Goal: Information Seeking & Learning: Compare options

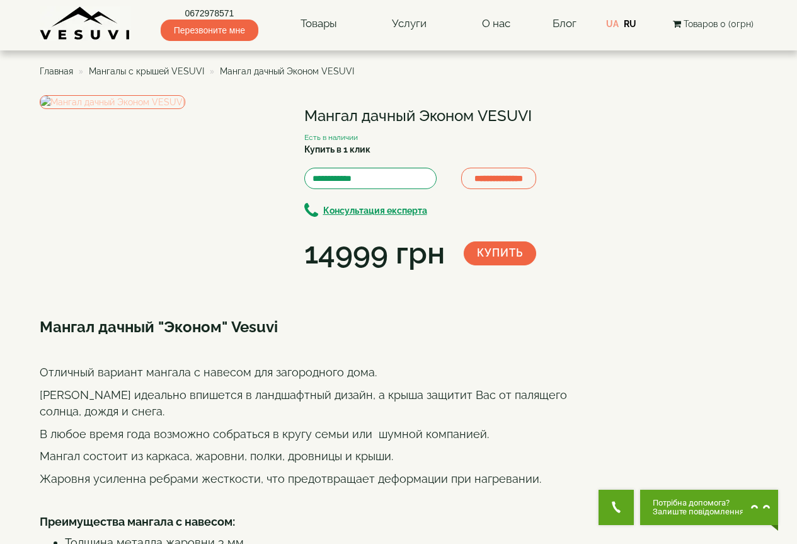
click at [167, 109] on img at bounding box center [113, 102] width 146 height 14
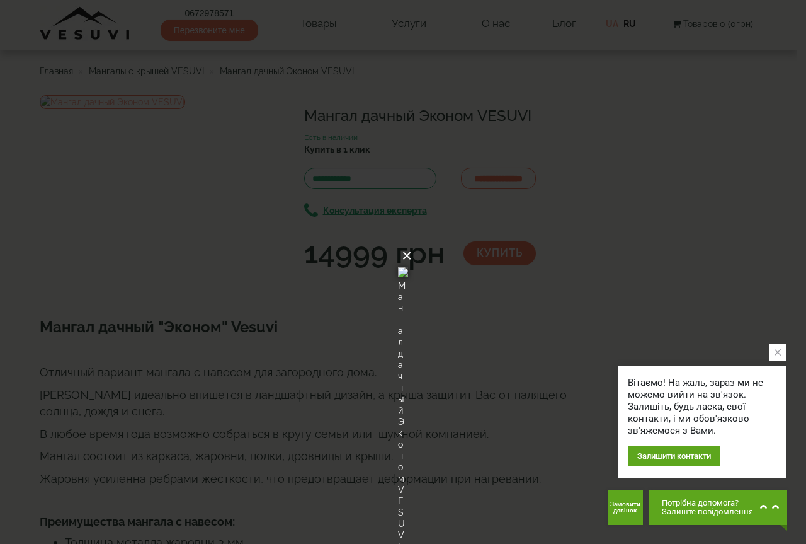
click at [412, 242] on button "×" at bounding box center [407, 256] width 10 height 28
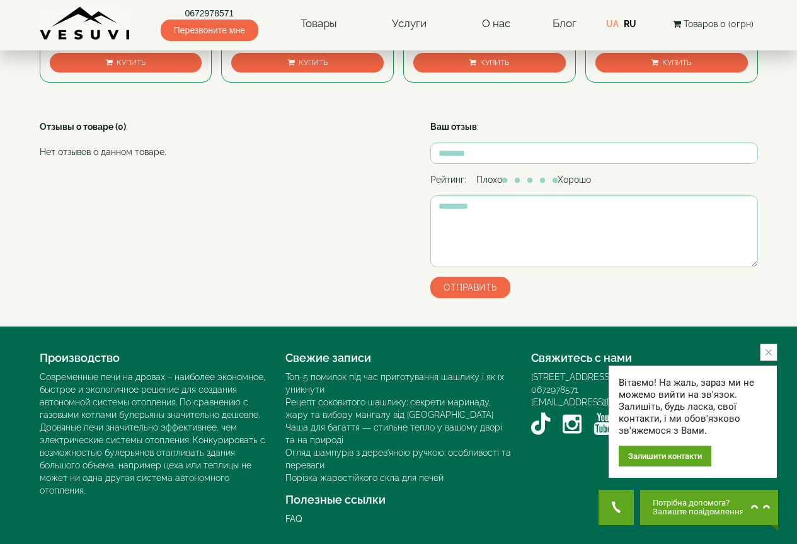
scroll to position [481, 0]
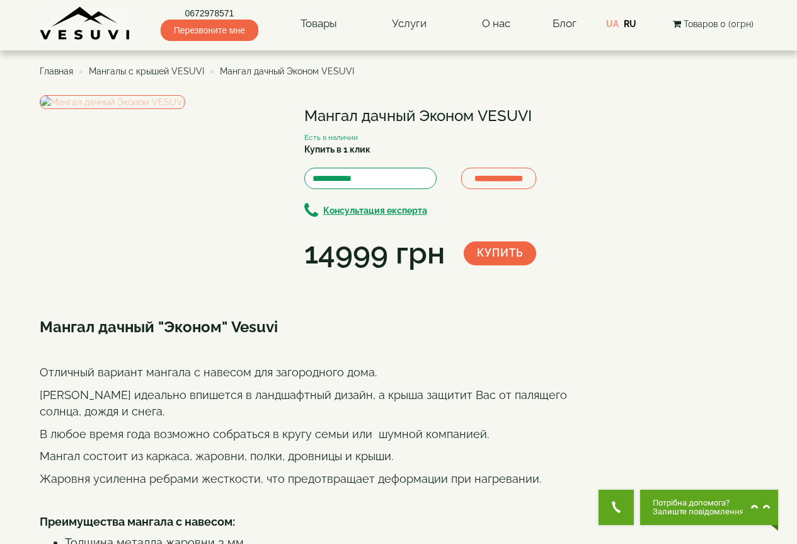
click at [169, 109] on img at bounding box center [113, 102] width 146 height 14
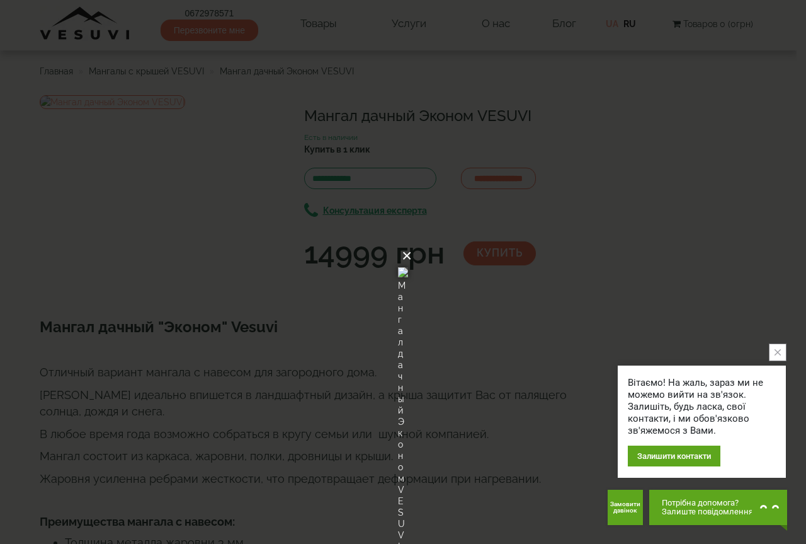
click at [412, 242] on button "×" at bounding box center [407, 256] width 10 height 28
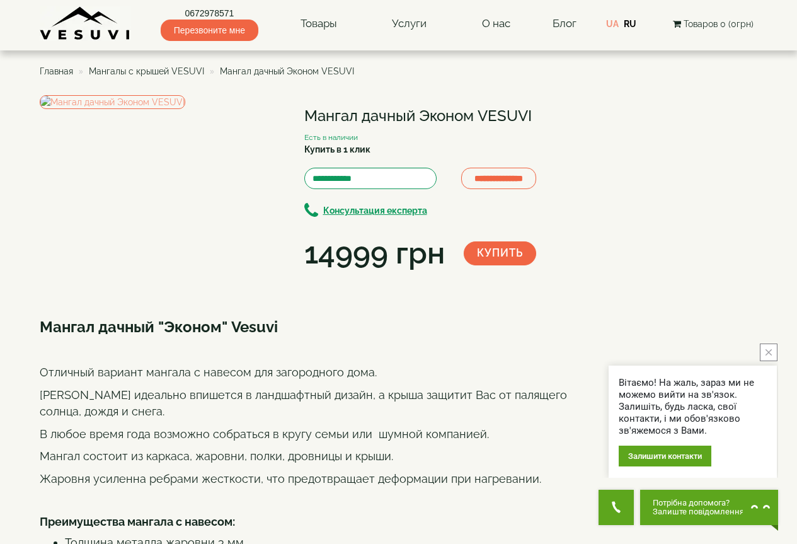
click at [160, 74] on span "Мангалы с крышей VESUVI" at bounding box center [146, 71] width 115 height 10
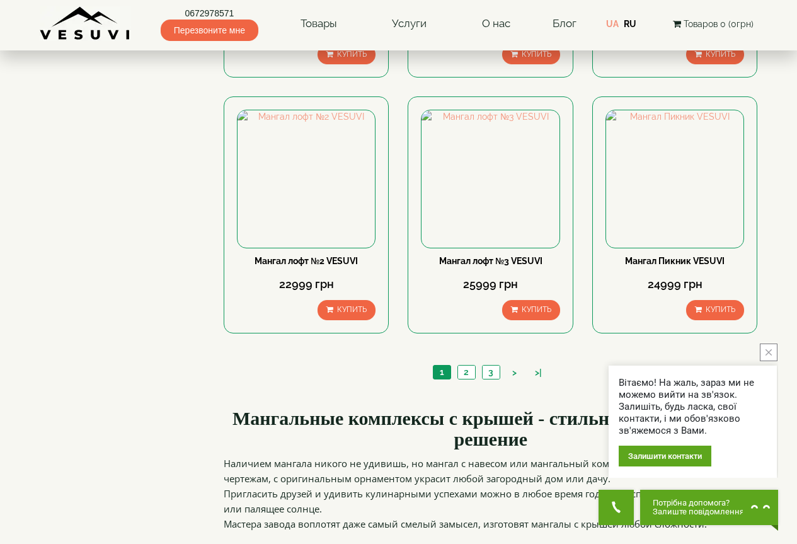
scroll to position [1260, 0]
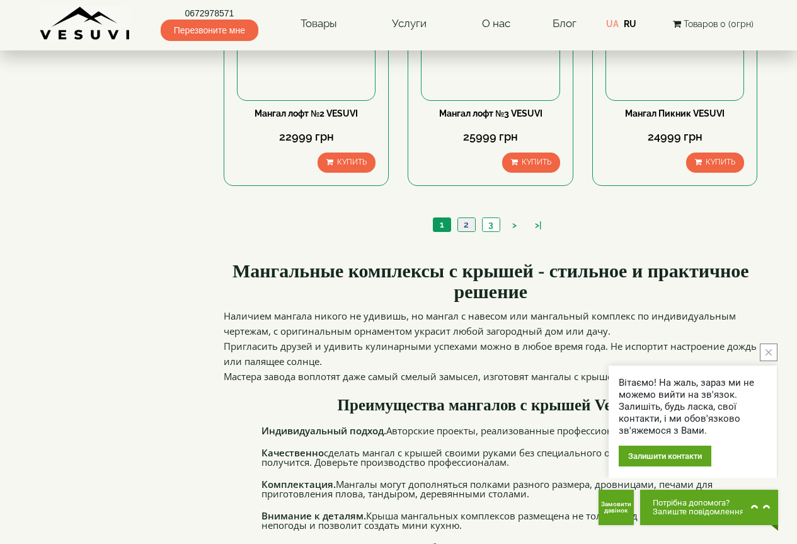
click at [466, 231] on link "2" at bounding box center [466, 224] width 18 height 13
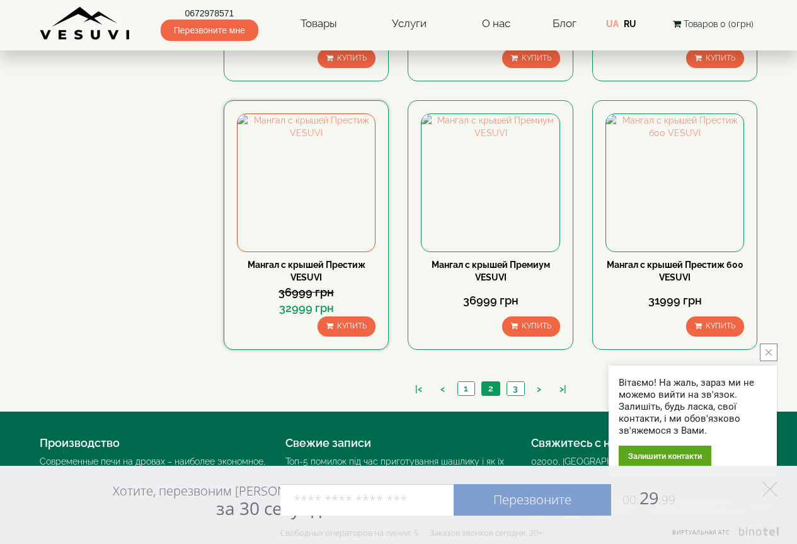
scroll to position [1197, 0]
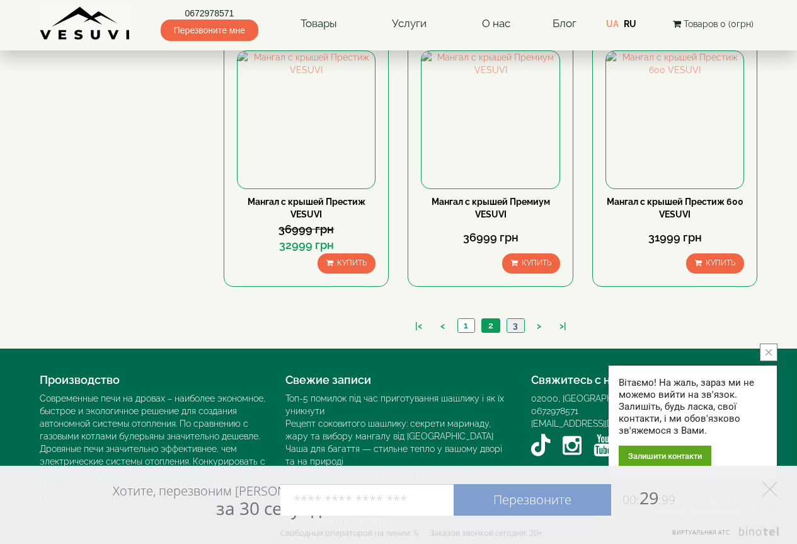
click at [516, 323] on link "3" at bounding box center [515, 325] width 18 height 13
